Goal: Task Accomplishment & Management: Manage account settings

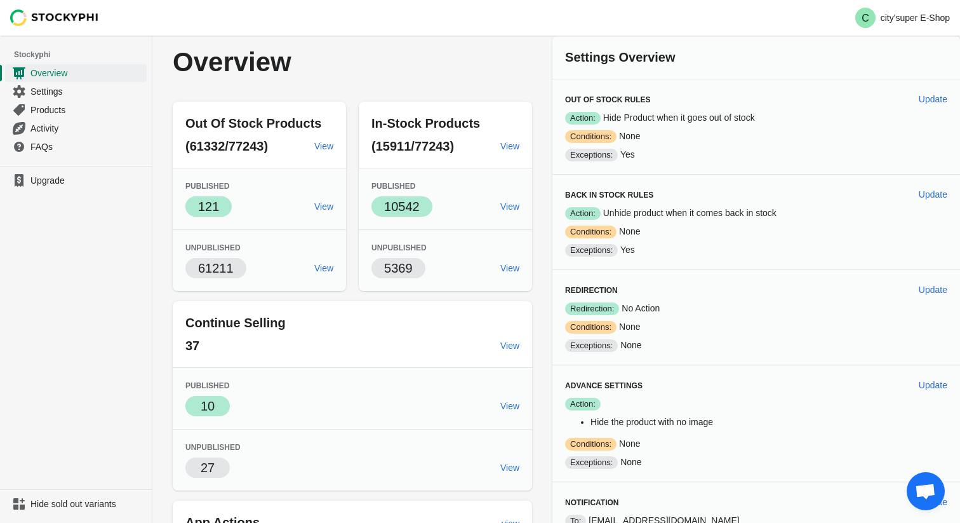
click at [363, 49] on p "Overview" at bounding box center [290, 62] width 234 height 28
click at [925, 16] on p "city'super E-Shop" at bounding box center [915, 18] width 69 height 10
click at [656, 22] on div "C city'super E-Shop" at bounding box center [556, 18] width 808 height 36
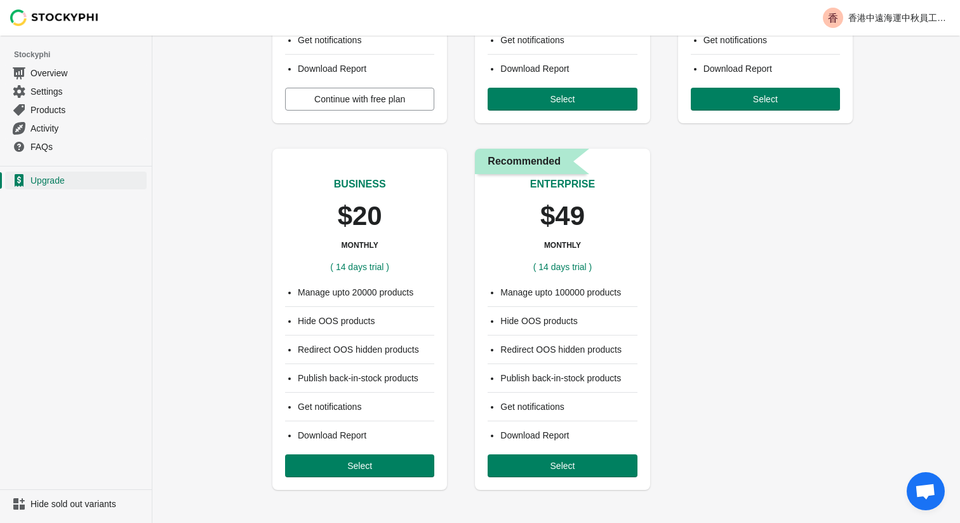
scroll to position [291, 0]
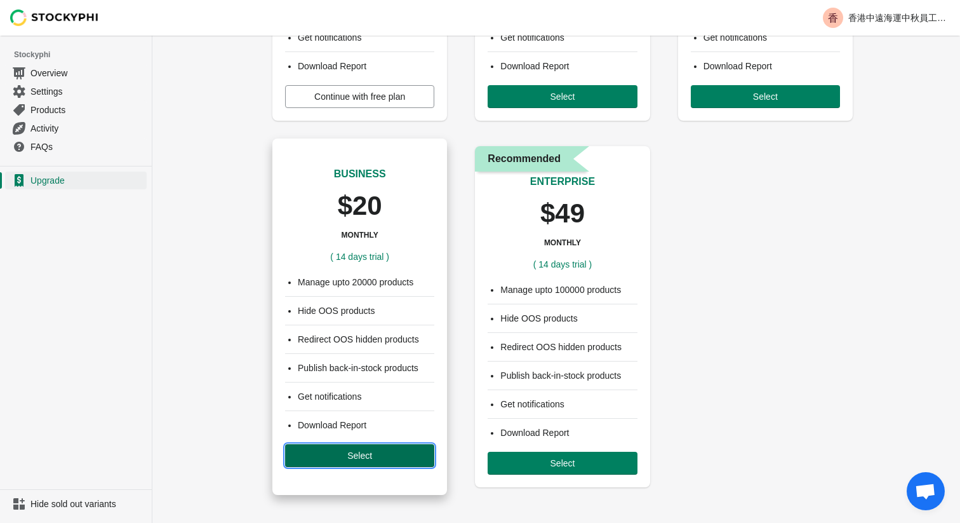
click at [359, 456] on span "Select" at bounding box center [359, 455] width 25 height 10
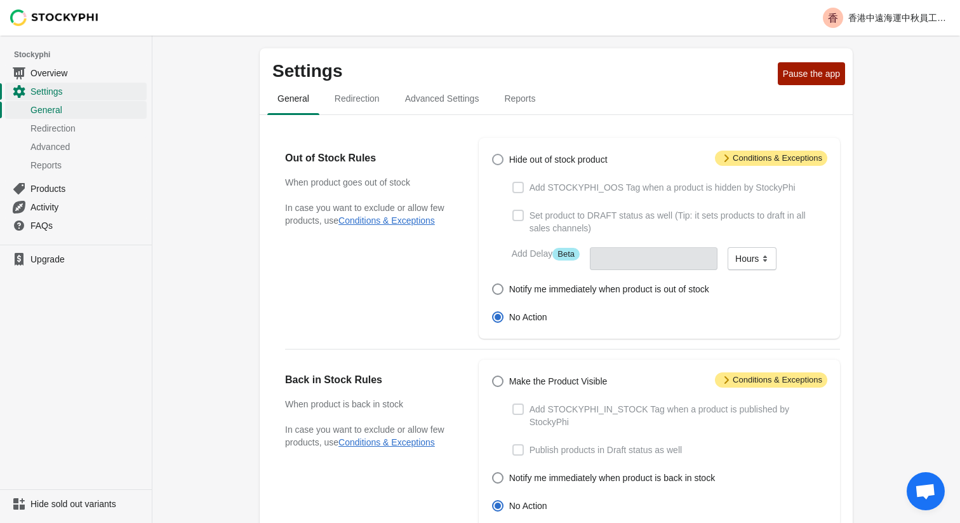
click at [500, 160] on span at bounding box center [497, 159] width 11 height 11
click at [493, 154] on input "Hide out of stock product" at bounding box center [492, 154] width 1 height 1
radio input "true"
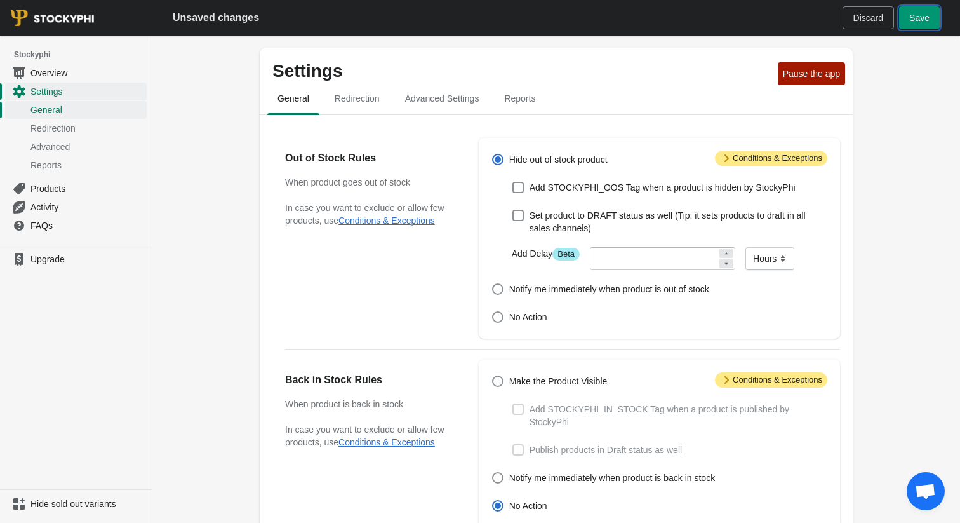
click at [924, 18] on span "Save" at bounding box center [919, 18] width 20 height 10
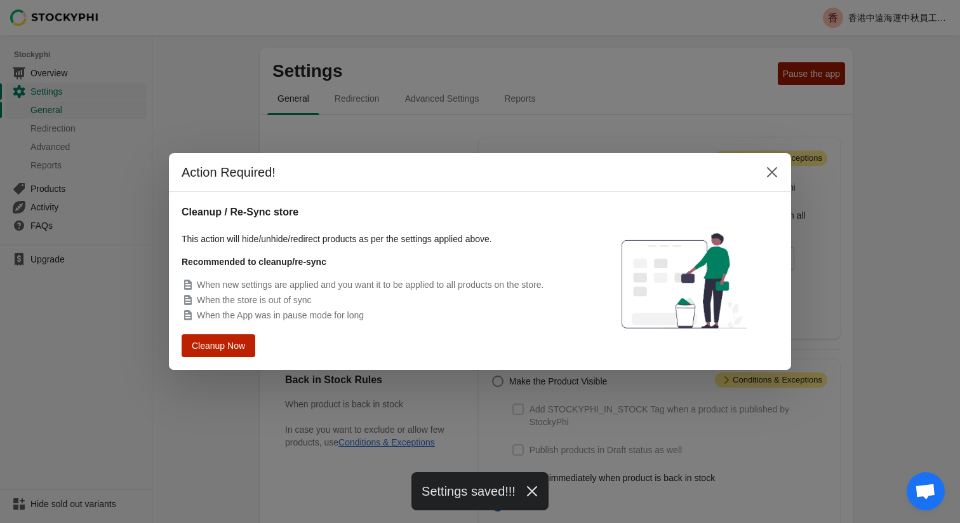
click at [221, 350] on span "Cleanup Now" at bounding box center [218, 345] width 48 height 9
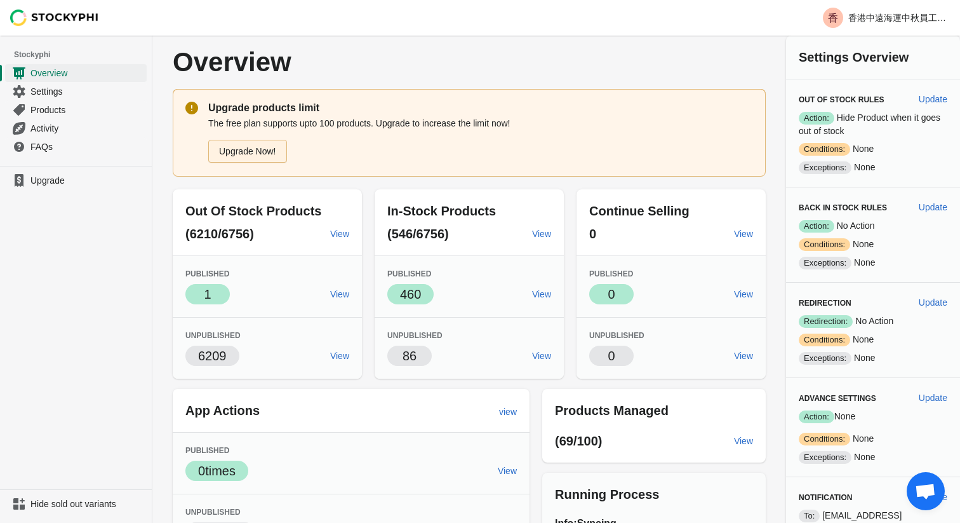
click at [257, 154] on link "Upgrade Now!" at bounding box center [247, 151] width 79 height 23
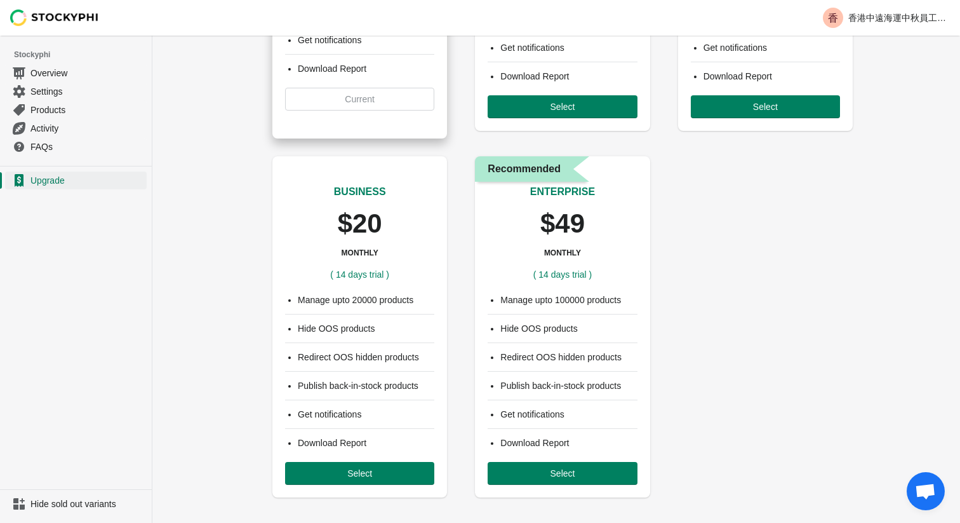
scroll to position [291, 0]
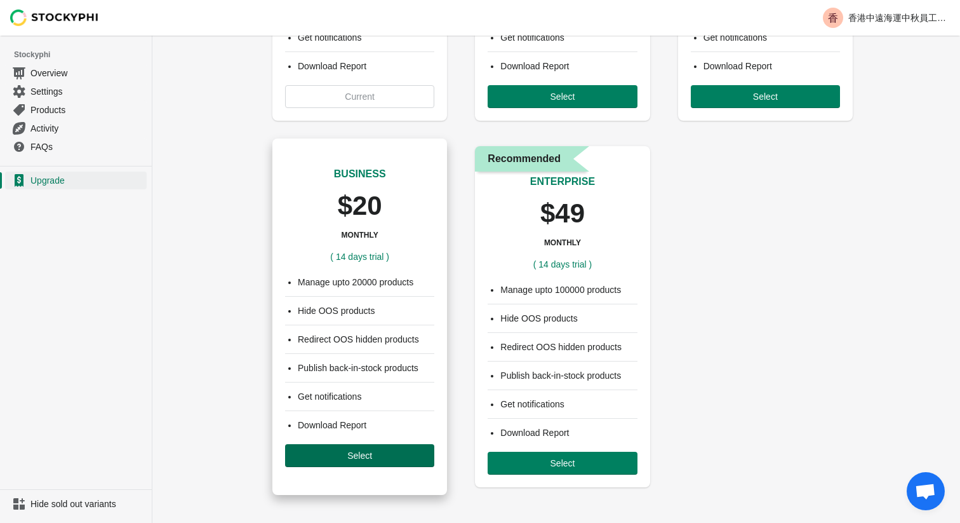
click at [366, 453] on span "Select" at bounding box center [359, 455] width 25 height 10
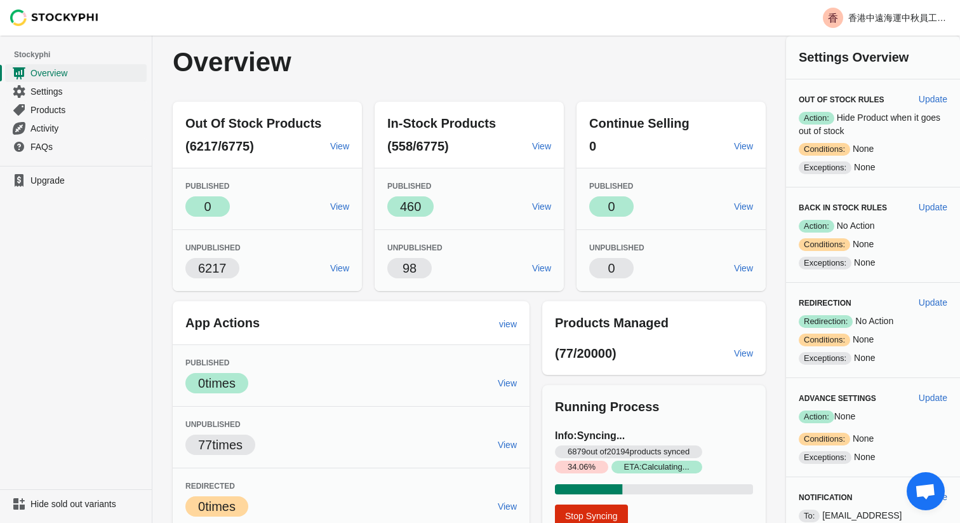
click at [535, 309] on div "Out Of Stock Products (6217/6775) View Published Success 0 View Unpublished 621…" at bounding box center [463, 340] width 606 height 499
click at [936, 98] on span "Update" at bounding box center [933, 99] width 29 height 10
select select "hours"
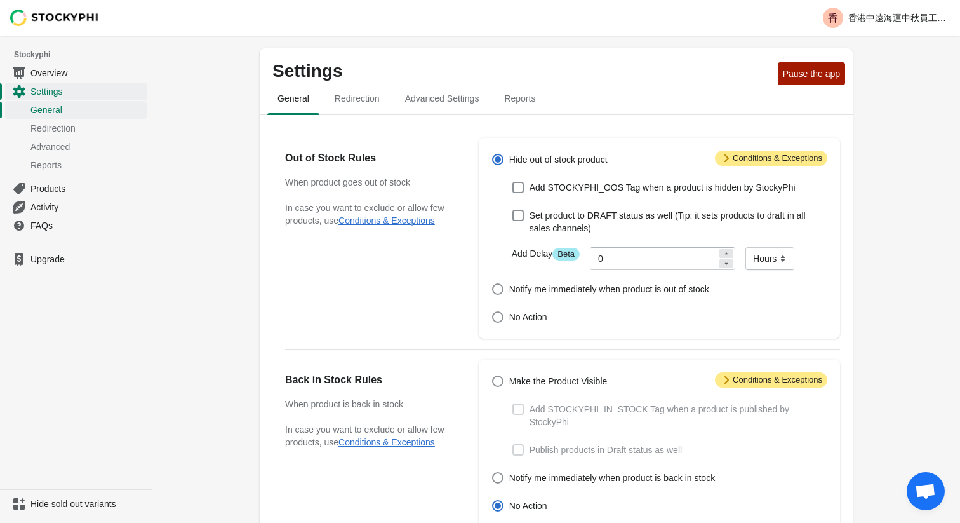
click at [743, 155] on span "Attention Conditions & Exceptions" at bounding box center [771, 157] width 112 height 15
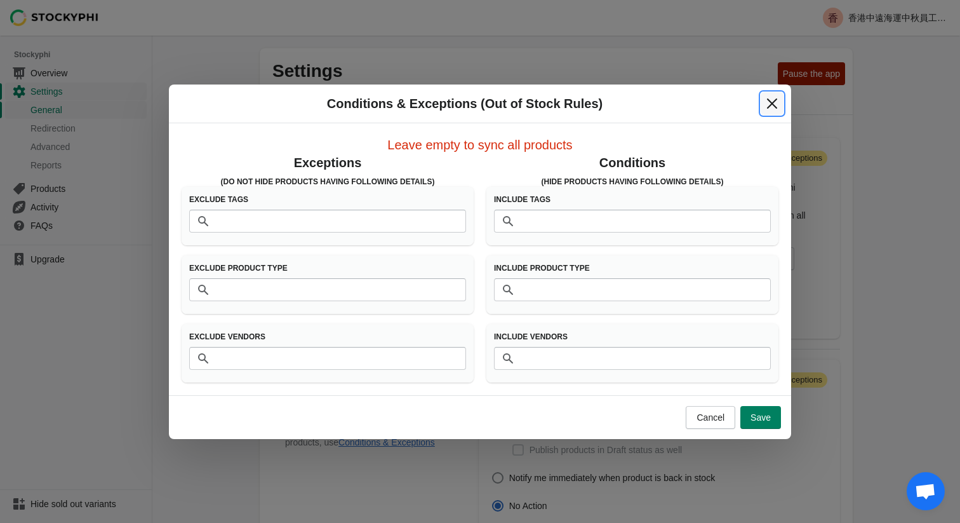
click at [775, 103] on icon "Close" at bounding box center [772, 103] width 13 height 13
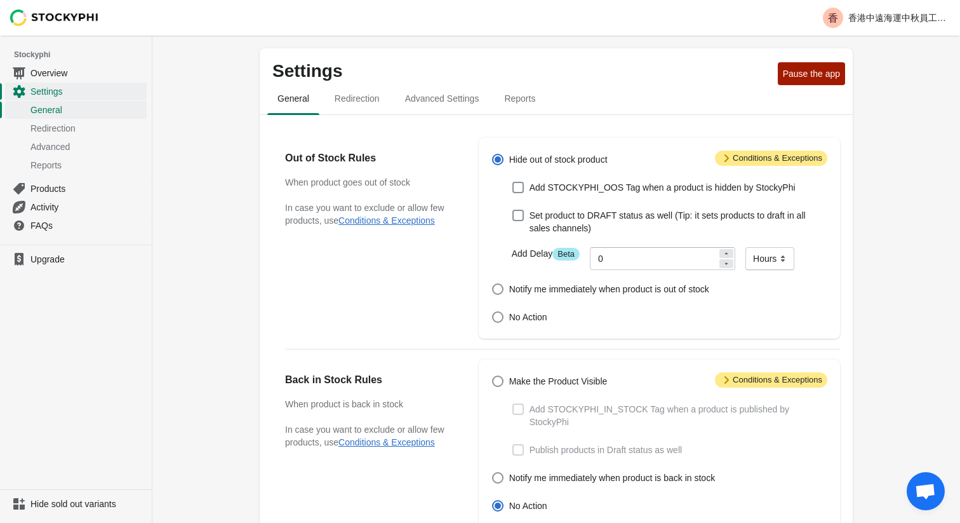
click at [470, 258] on div "Out of Stock Rules When product goes out of stock In case you want to exclude o…" at bounding box center [556, 233] width 568 height 211
click at [447, 96] on span "Advanced Settings" at bounding box center [442, 98] width 95 height 23
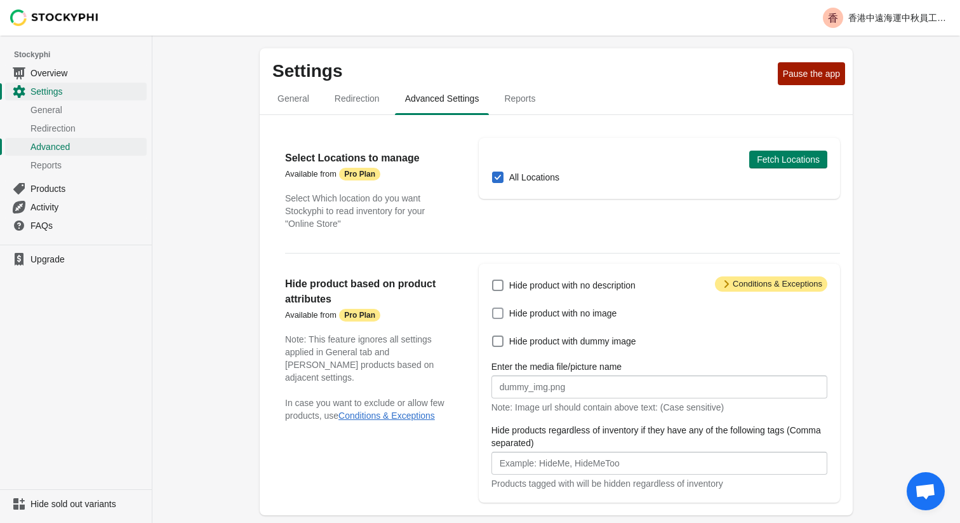
click at [498, 312] on span at bounding box center [497, 312] width 11 height 11
click at [493, 308] on input "Hide product with no image" at bounding box center [492, 307] width 1 height 1
checkbox input "true"
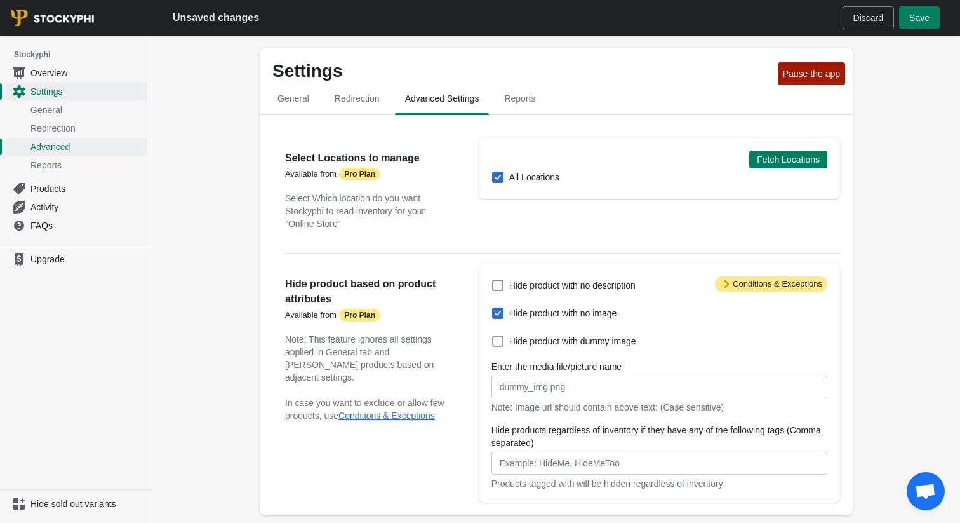
click at [498, 342] on span at bounding box center [497, 340] width 11 height 11
click at [493, 336] on input "Hide product with dummy image" at bounding box center [492, 335] width 1 height 1
click at [504, 343] on label "Hide product with dummy image" at bounding box center [563, 341] width 145 height 18
click at [493, 336] on input "Hide product with dummy image" at bounding box center [492, 335] width 1 height 1
checkbox input "false"
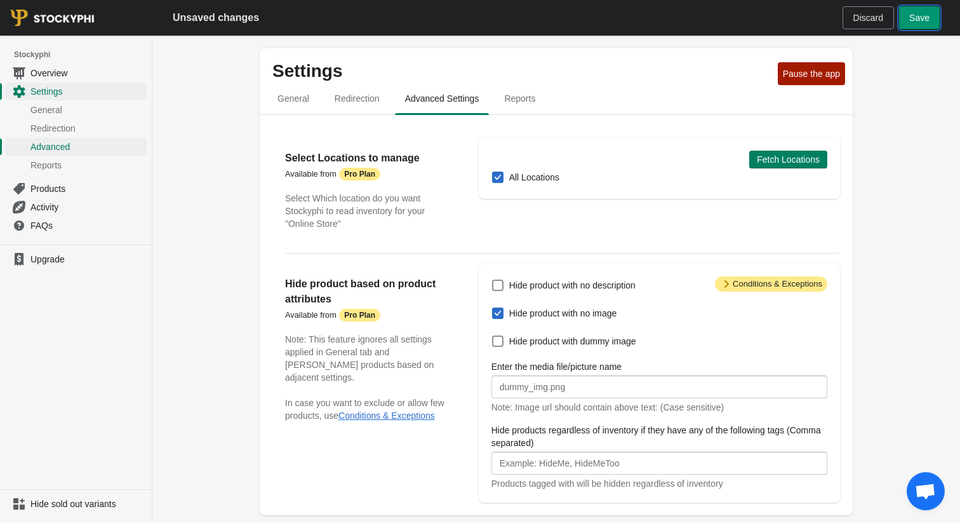
click at [922, 22] on span "Save" at bounding box center [919, 18] width 20 height 10
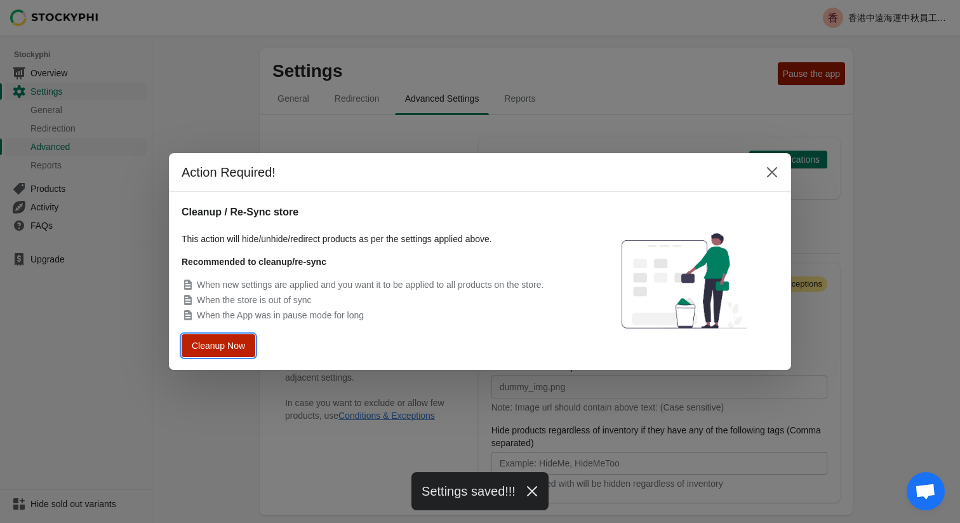
click at [215, 347] on span "Cleanup Now" at bounding box center [218, 345] width 48 height 9
